Goal: Use online tool/utility: Utilize a website feature to perform a specific function

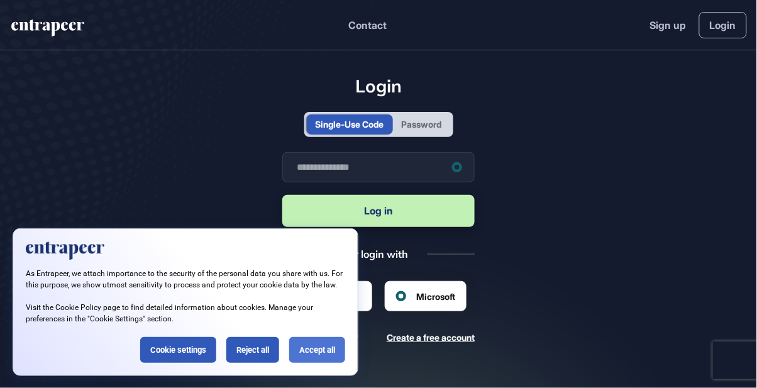
click at [310, 349] on div "Accept all" at bounding box center [317, 350] width 56 height 26
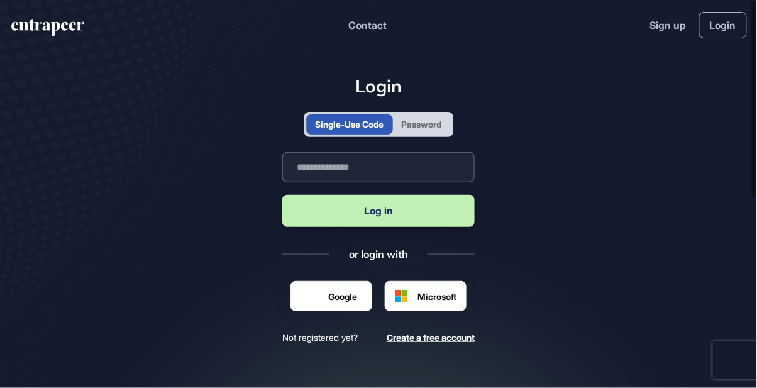
click at [365, 174] on input "text" at bounding box center [378, 167] width 192 height 30
type input "**********"
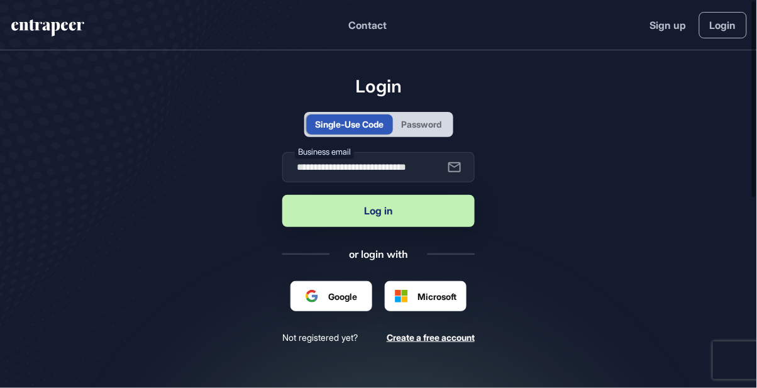
click at [390, 220] on button "Log in" at bounding box center [378, 211] width 192 height 32
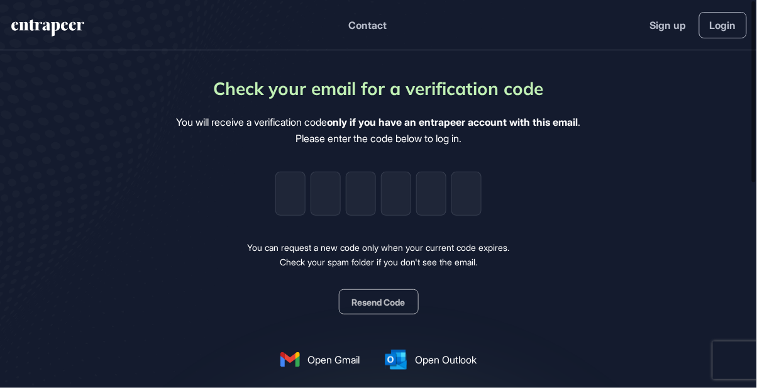
type input "*"
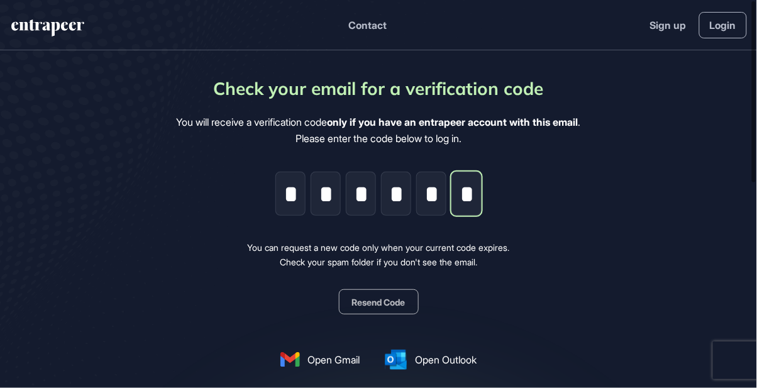
type input "*"
click at [525, 253] on div "Check your email for a verification code You will receive a verification code o…" at bounding box center [379, 249] width 404 height 349
click at [546, 256] on div "Check your email for a verification code You will receive a verification code o…" at bounding box center [379, 249] width 404 height 349
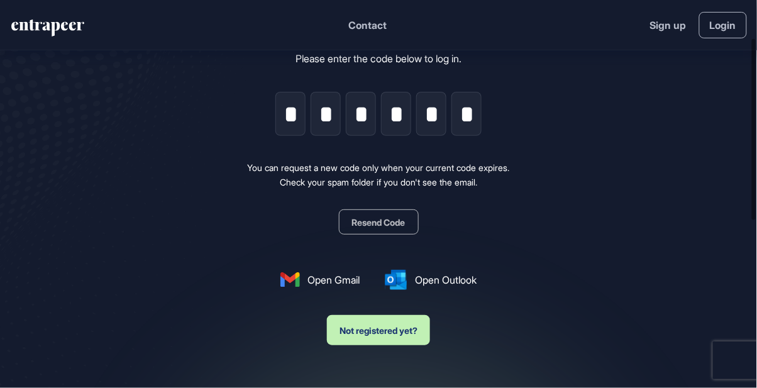
scroll to position [80, 0]
click at [515, 223] on div "Check your email for a verification code You will receive a verification code o…" at bounding box center [379, 169] width 404 height 349
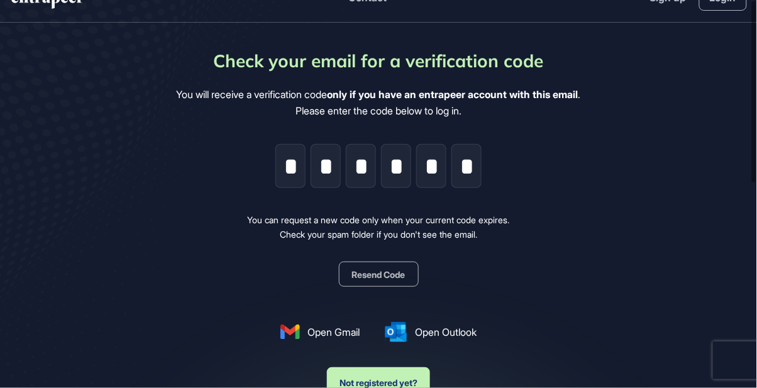
scroll to position [0, 0]
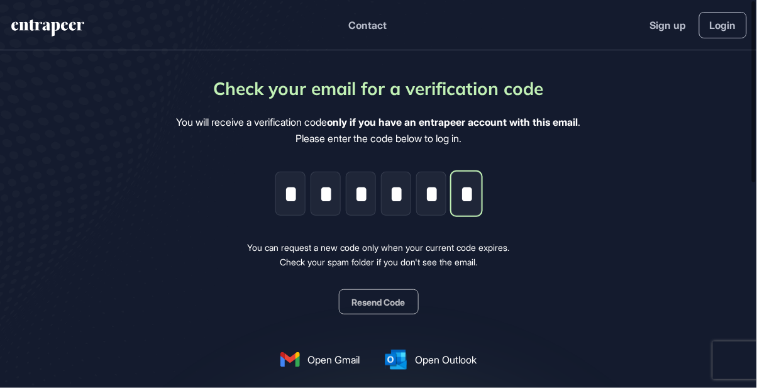
click at [476, 206] on input "*" at bounding box center [466, 194] width 30 height 44
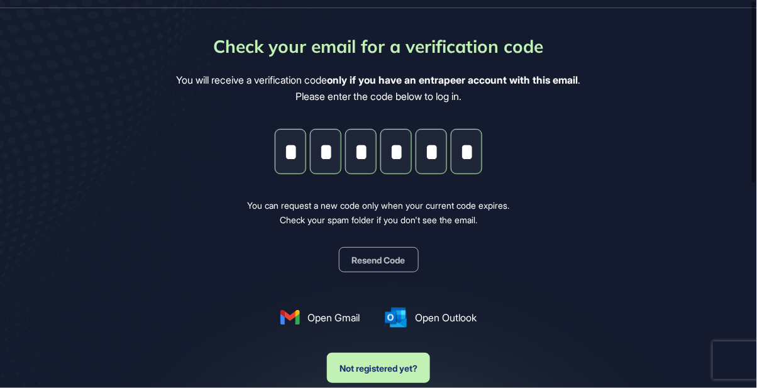
scroll to position [80, 0]
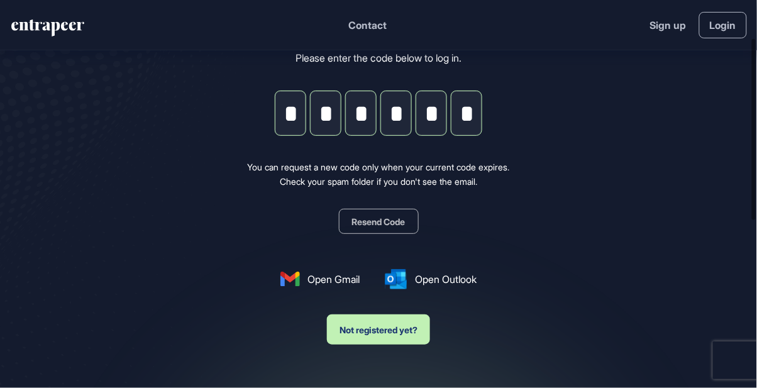
click at [532, 182] on div "Check your email for a verification code You will receive a verification code o…" at bounding box center [379, 169] width 404 height 349
click at [470, 118] on input "*" at bounding box center [466, 113] width 30 height 44
click at [476, 117] on input "*" at bounding box center [466, 113] width 30 height 44
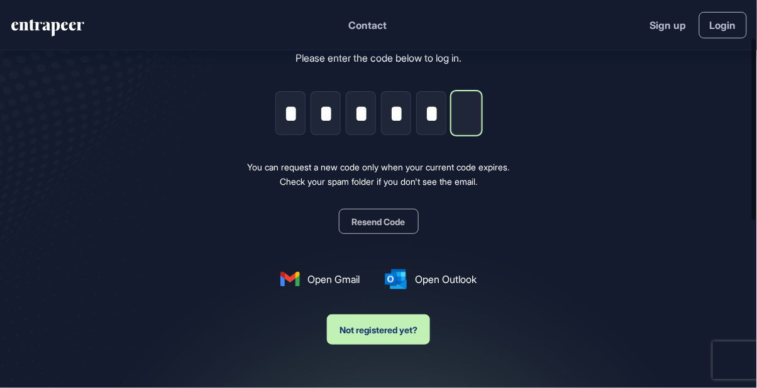
type input "*"
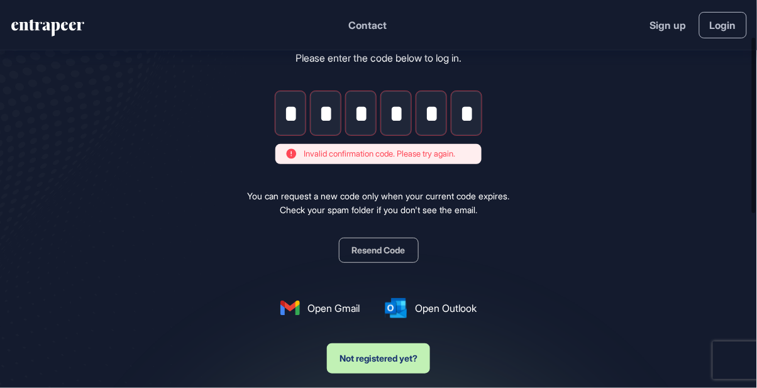
click at [394, 250] on button "Resend Code" at bounding box center [379, 250] width 80 height 25
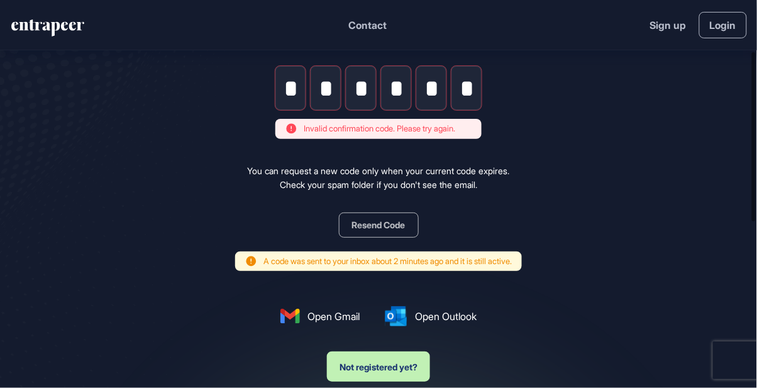
scroll to position [121, 0]
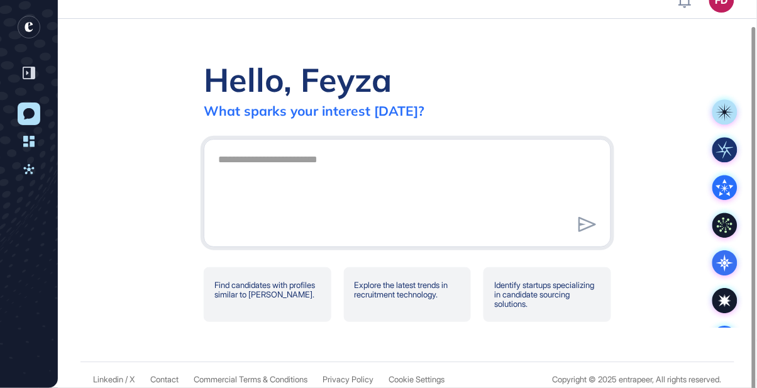
scroll to position [28, 0]
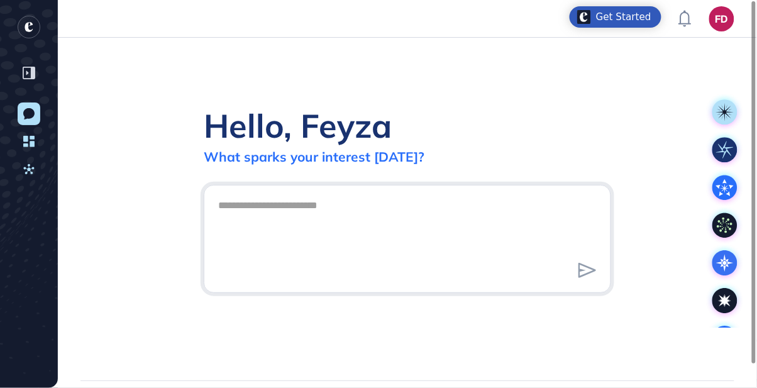
click at [339, 225] on textarea at bounding box center [407, 237] width 393 height 88
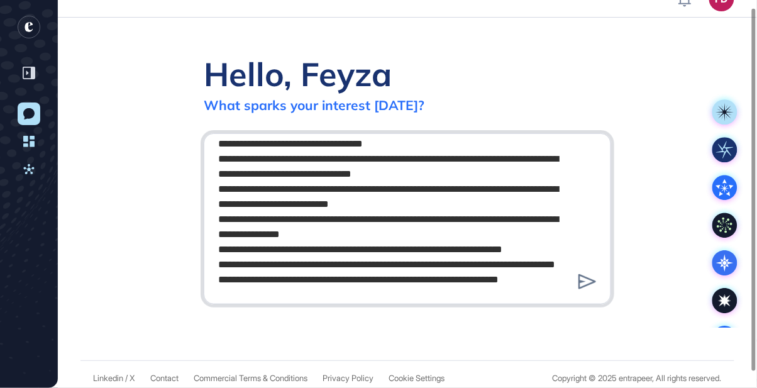
scroll to position [28, 0]
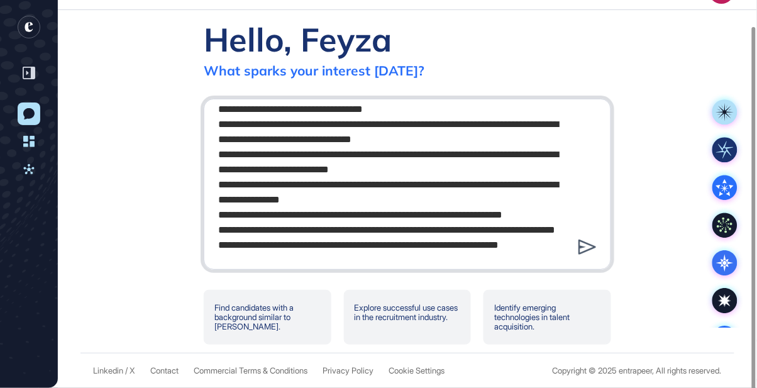
type textarea "**********"
click at [581, 255] on icon at bounding box center [587, 246] width 18 height 15
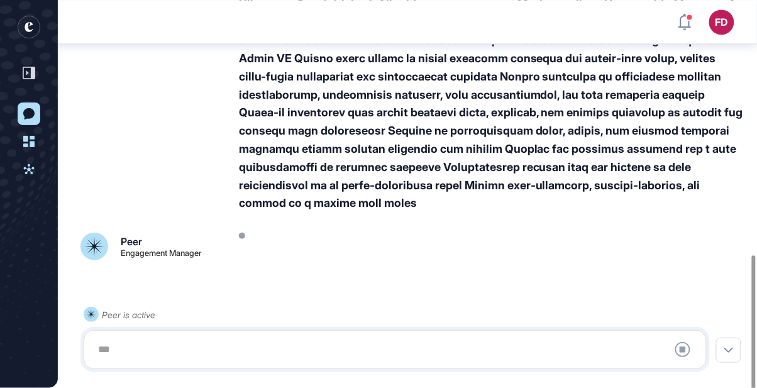
scroll to position [635, 0]
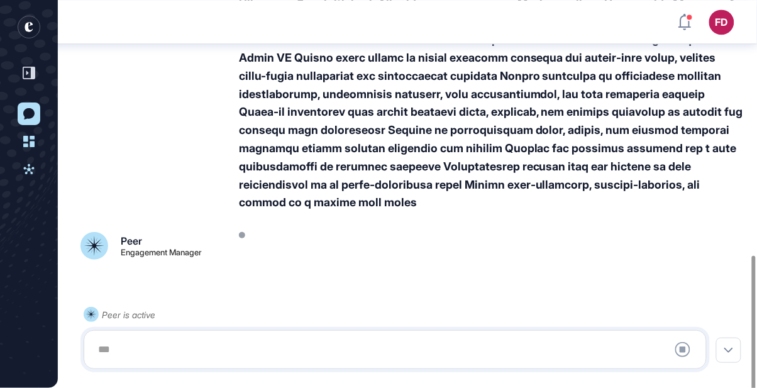
click at [280, 338] on div at bounding box center [395, 349] width 609 height 25
click at [268, 346] on div at bounding box center [395, 349] width 609 height 25
click at [113, 349] on div at bounding box center [395, 349] width 609 height 25
drag, startPoint x: 679, startPoint y: 349, endPoint x: 308, endPoint y: 316, distance: 372.3
click at [678, 349] on icon at bounding box center [682, 349] width 15 height 15
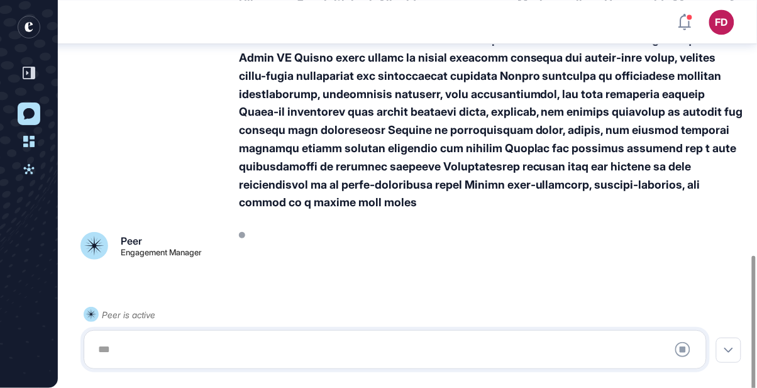
click at [31, 73] on icon at bounding box center [29, 73] width 13 height 13
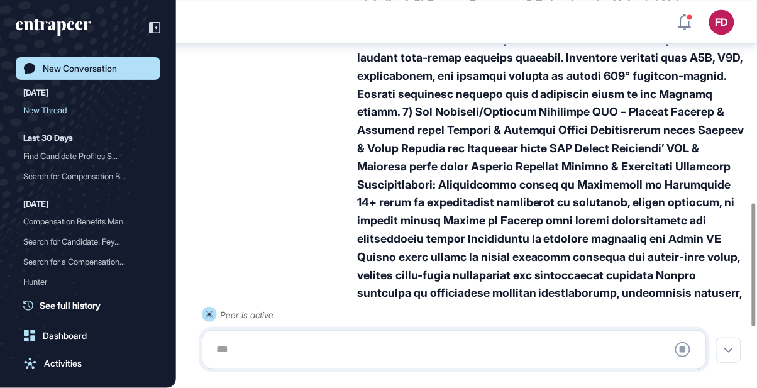
click at [58, 72] on div "New Conversation" at bounding box center [80, 68] width 74 height 10
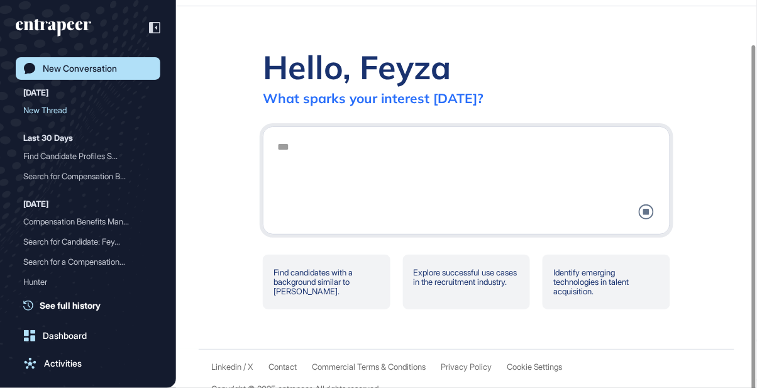
scroll to position [50, 0]
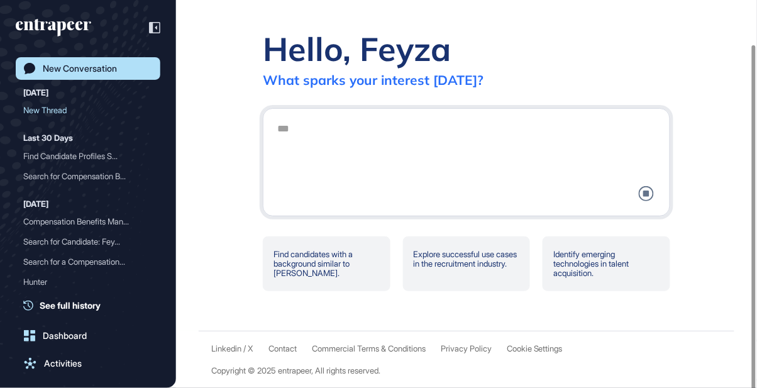
click at [348, 158] on div at bounding box center [466, 162] width 393 height 92
click at [337, 144] on div at bounding box center [466, 162] width 393 height 92
click at [293, 146] on div at bounding box center [466, 162] width 393 height 92
click at [285, 147] on div at bounding box center [466, 162] width 393 height 92
click at [152, 28] on icon at bounding box center [154, 27] width 11 height 11
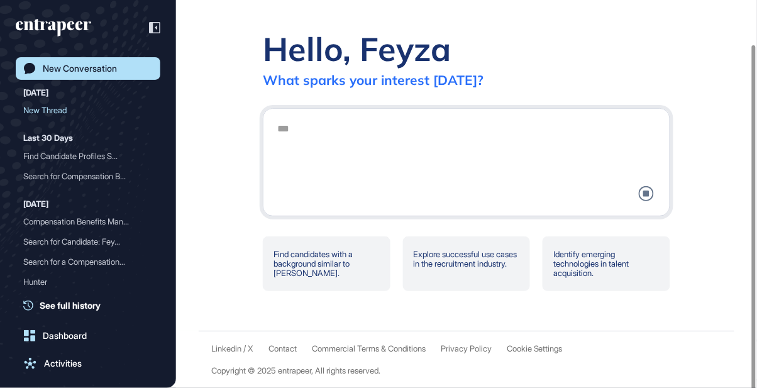
scroll to position [28, 0]
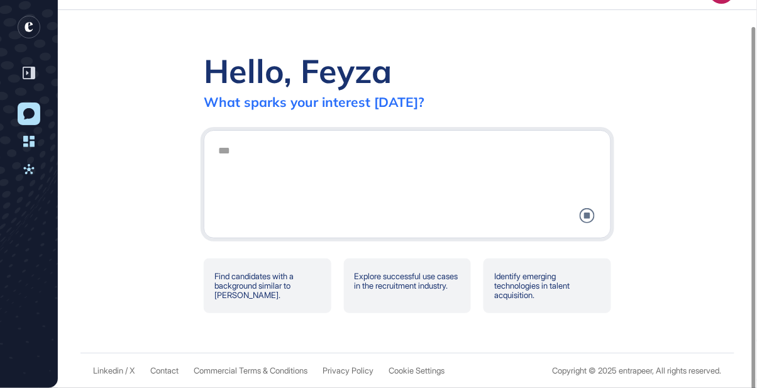
click at [219, 167] on div at bounding box center [407, 184] width 393 height 92
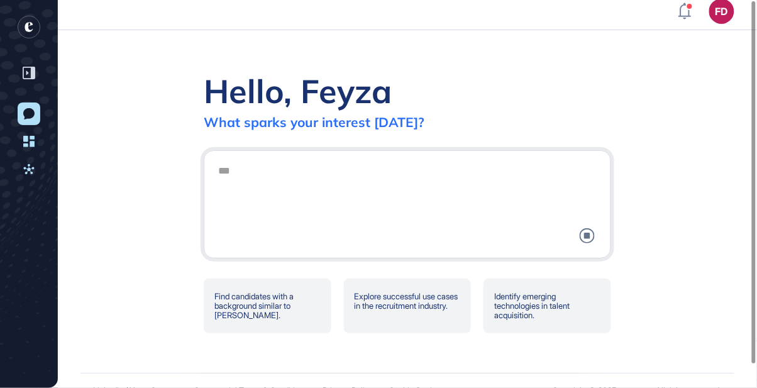
scroll to position [0, 0]
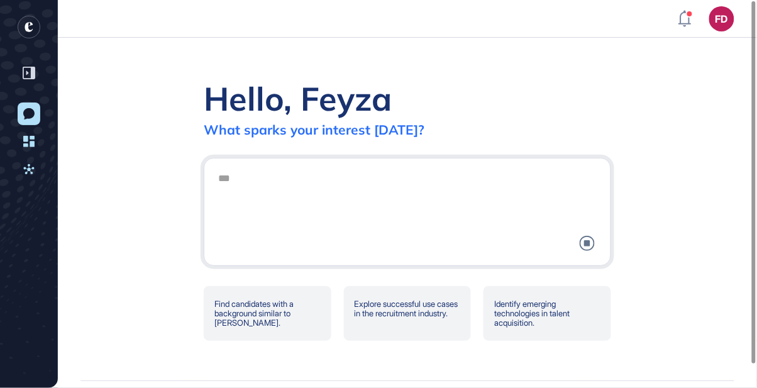
click at [27, 64] on div at bounding box center [29, 73] width 24 height 24
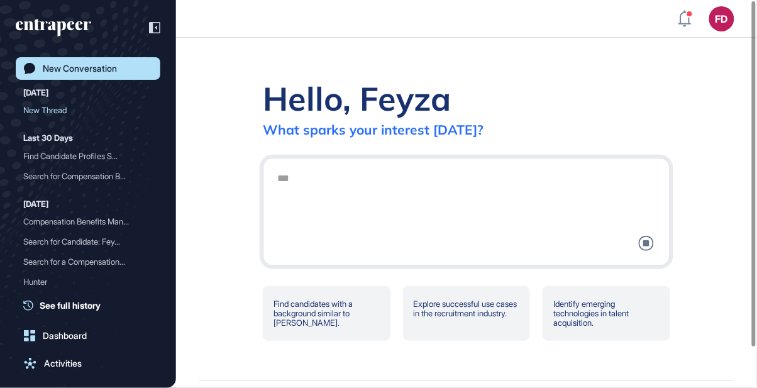
drag, startPoint x: 255, startPoint y: 40, endPoint x: 206, endPoint y: 31, distance: 49.9
click at [254, 40] on div "Hello, Feyza What sparks your interest today? Stop Query .cls-2{fill:#fff} Find…" at bounding box center [466, 209] width 581 height 343
click at [166, 25] on div "New Conversation Today New Thread Last 30 Days Find Candidate Profiles S... Sea…" at bounding box center [88, 194] width 176 height 388
click at [141, 27] on div at bounding box center [148, 28] width 24 height 24
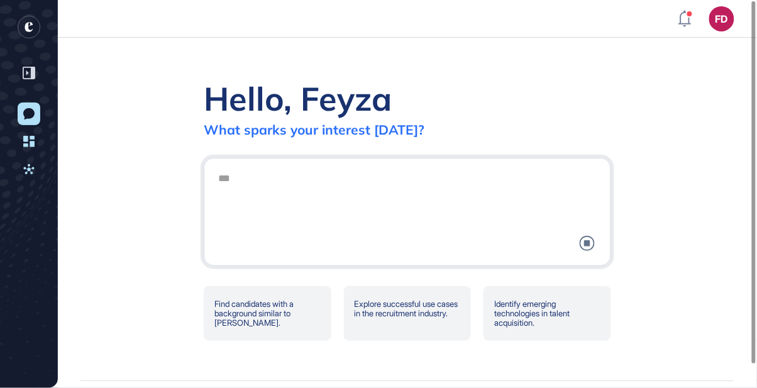
click at [146, 26] on header "FD Dashboard Profile My Content Request More Data" at bounding box center [378, 19] width 757 height 38
click at [21, 23] on rect "entrapeer-logo" at bounding box center [29, 27] width 23 height 23
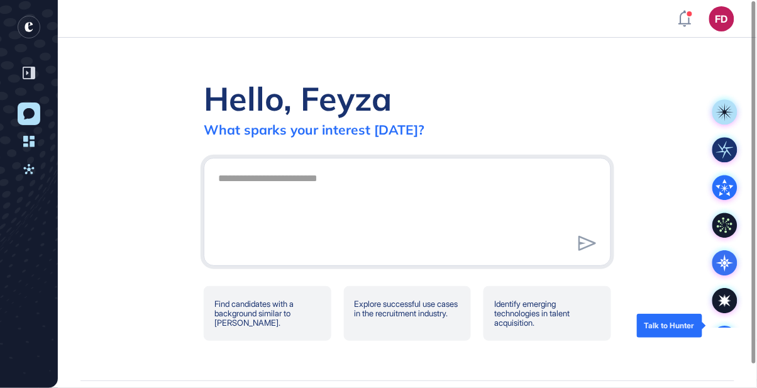
click at [718, 326] on circle at bounding box center [724, 338] width 25 height 25
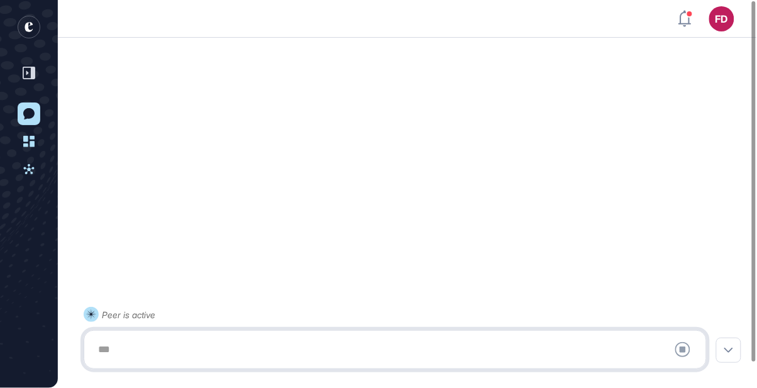
click at [238, 346] on div at bounding box center [395, 349] width 609 height 25
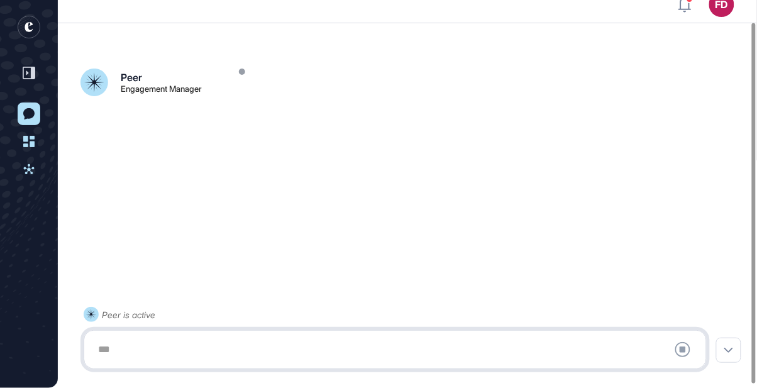
scroll to position [30, 0]
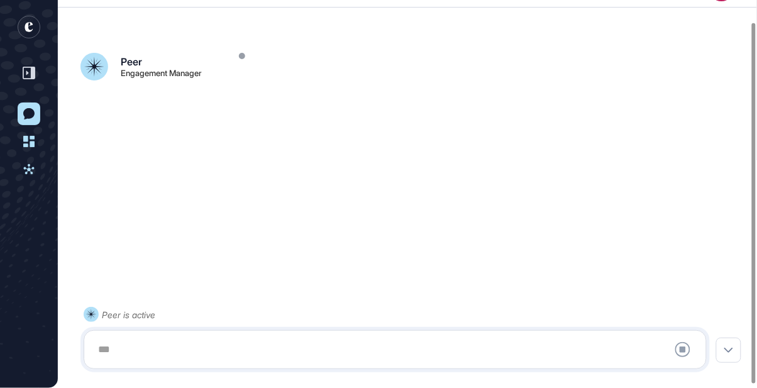
click at [205, 354] on div at bounding box center [395, 349] width 609 height 25
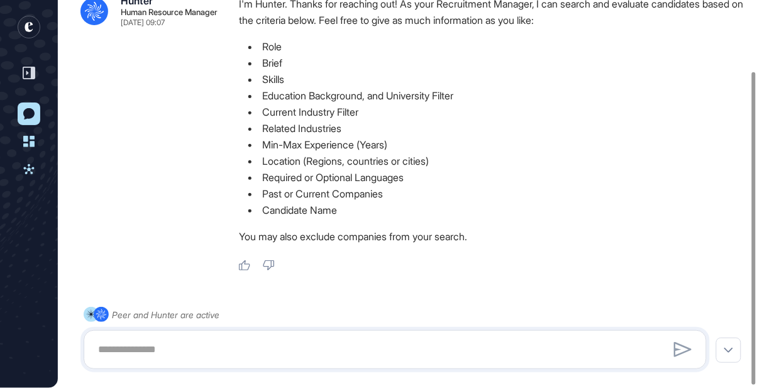
scroll to position [88, 0]
click at [109, 348] on textarea at bounding box center [395, 349] width 609 height 25
paste textarea "**********"
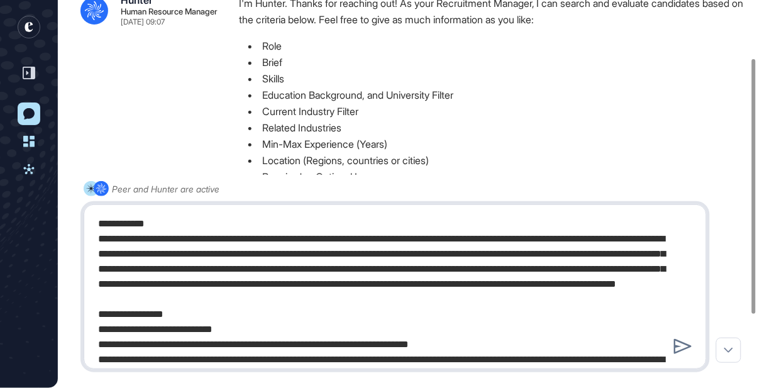
scroll to position [727, 0]
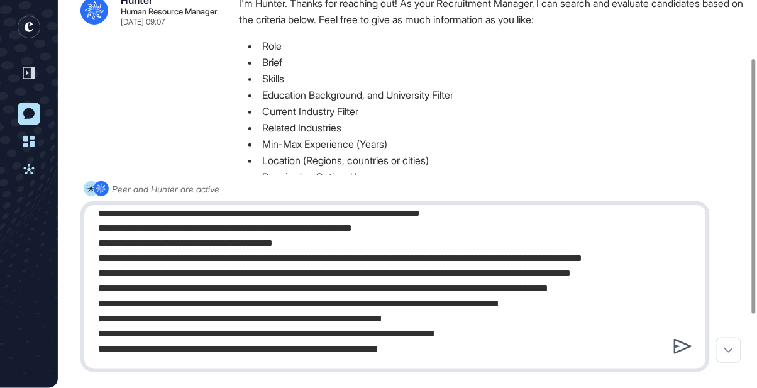
type textarea "**********"
click at [683, 346] on icon at bounding box center [683, 346] width 18 height 15
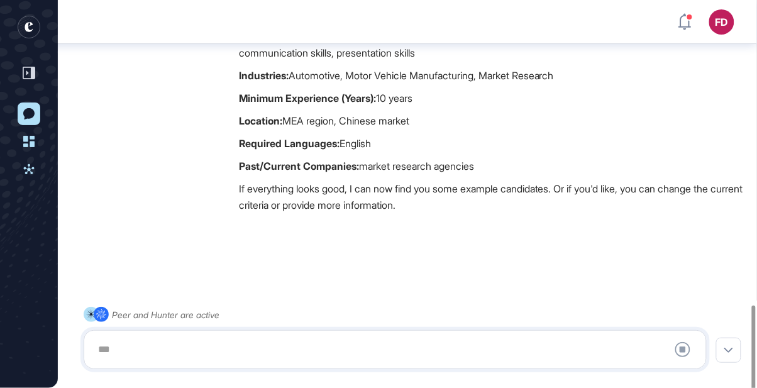
scroll to position [1075, 0]
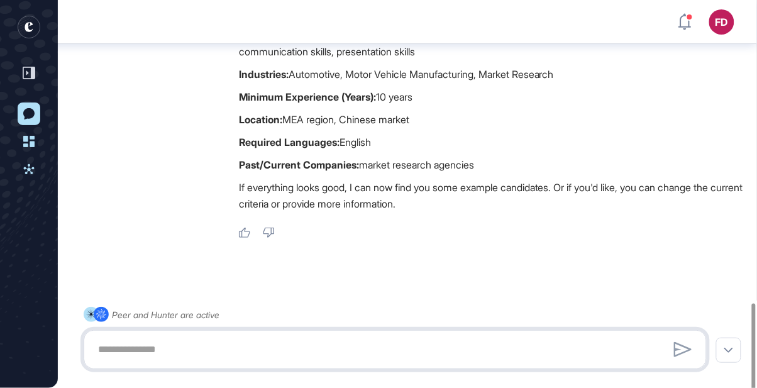
click at [339, 344] on textarea at bounding box center [395, 349] width 609 height 25
type textarea "**"
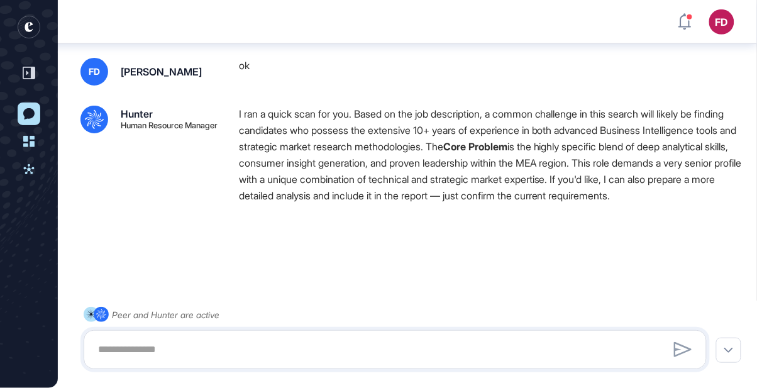
scroll to position [1285, 0]
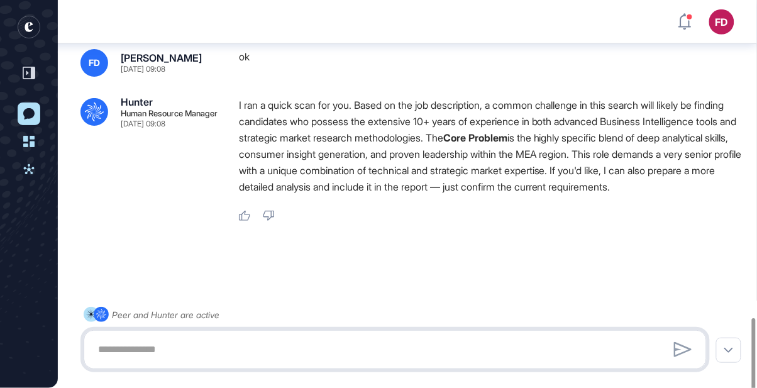
click at [399, 346] on textarea at bounding box center [395, 349] width 609 height 25
type textarea "*******"
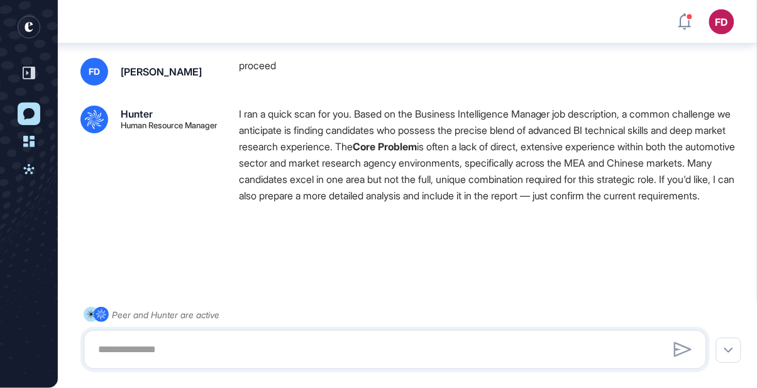
scroll to position [1495, 0]
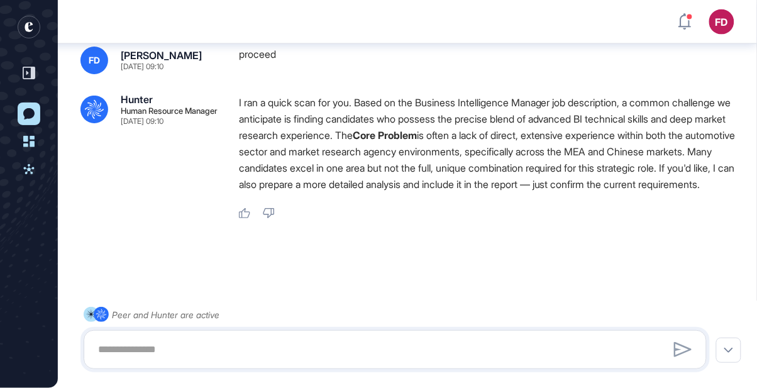
click at [186, 219] on div ".cls-2{fill:#fff} Hunter Human Resource Manager Sep 08, 2025 09:10 I ran a quic…" at bounding box center [407, 156] width 654 height 125
click at [438, 346] on textarea at bounding box center [395, 349] width 609 height 25
paste textarea "**********"
type textarea "**********"
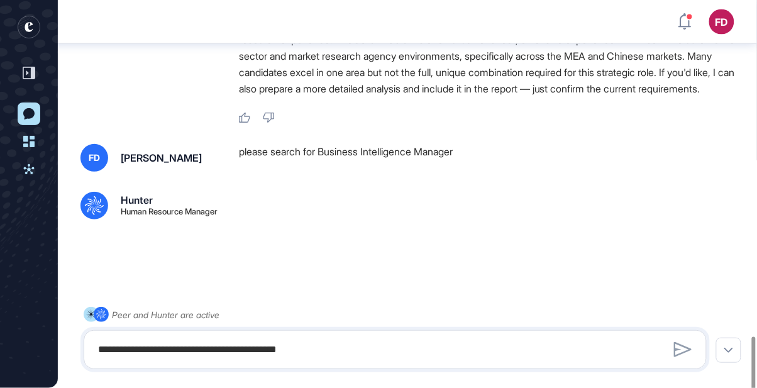
scroll to position [1603, 0]
